Goal: Find specific page/section: Find specific page/section

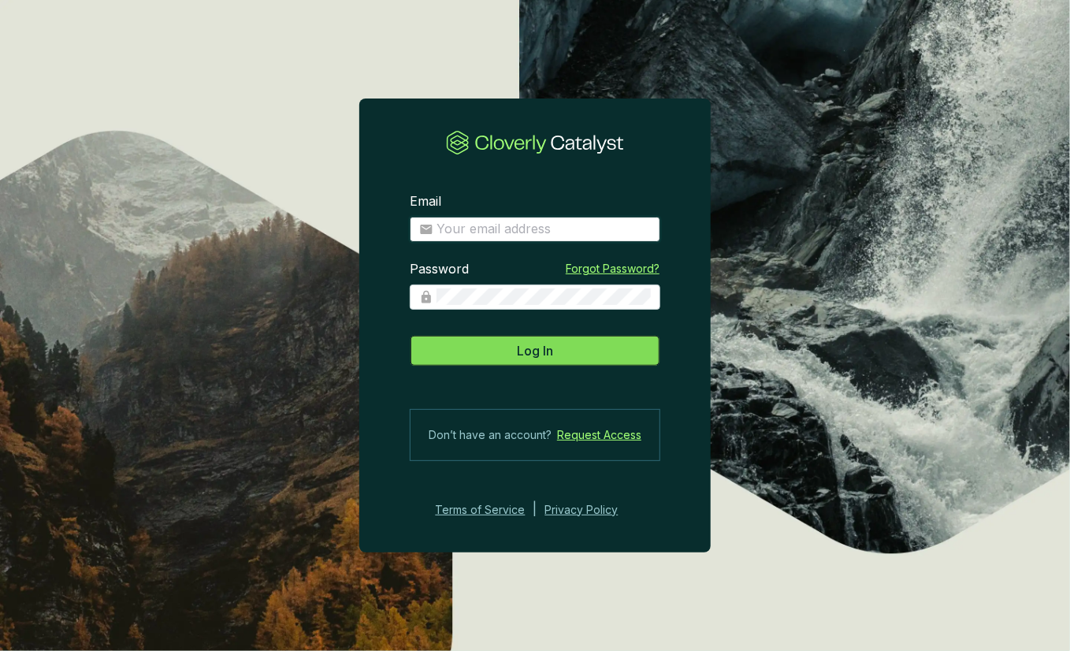
type input "[PERSON_NAME][EMAIL_ADDRESS][DOMAIN_NAME]"
click at [560, 353] on button "Log In" at bounding box center [535, 351] width 251 height 32
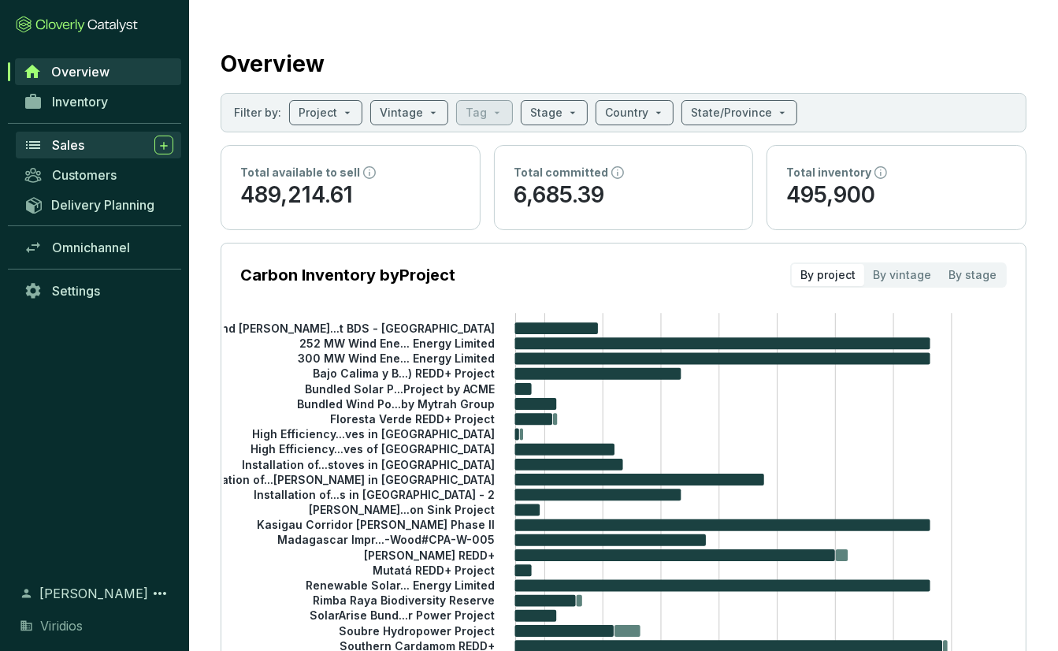
click at [54, 152] on div "Sales" at bounding box center [112, 145] width 121 height 19
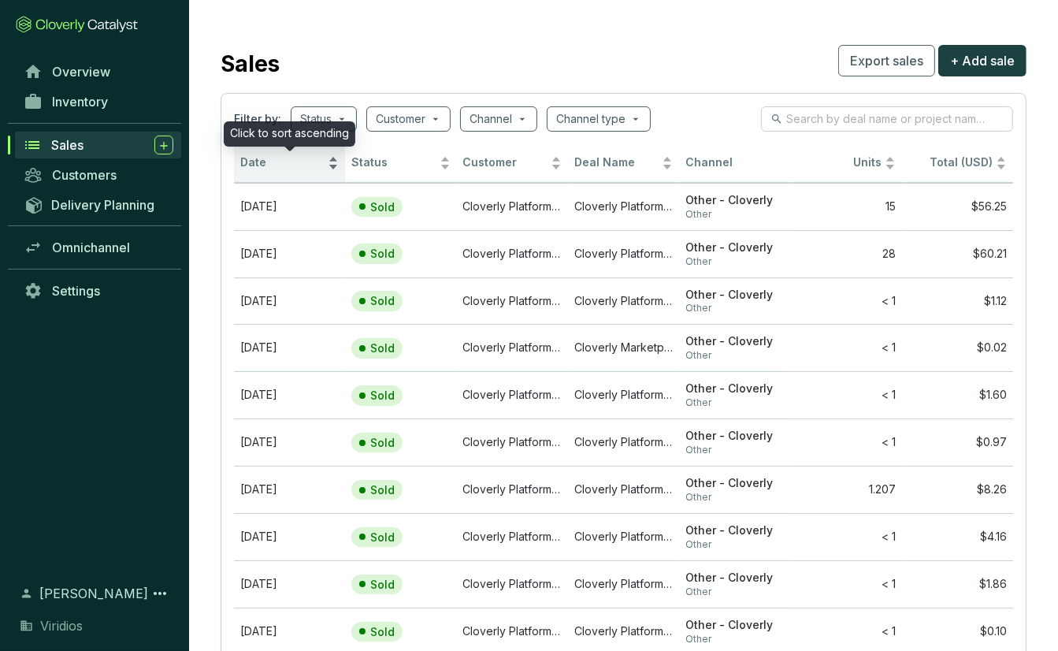
click at [331, 161] on div "Date" at bounding box center [289, 163] width 99 height 19
click at [334, 166] on div "Date" at bounding box center [289, 163] width 99 height 19
